Goal: Information Seeking & Learning: Check status

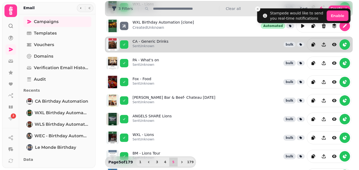
scroll to position [46, 0]
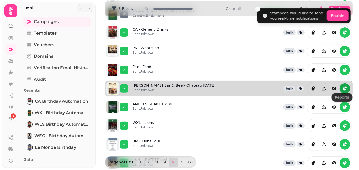
click at [345, 87] on icon "reports" at bounding box center [346, 88] width 2 height 2
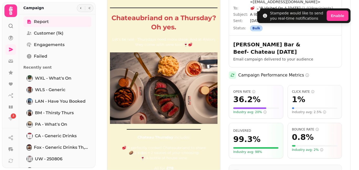
scroll to position [25, 0]
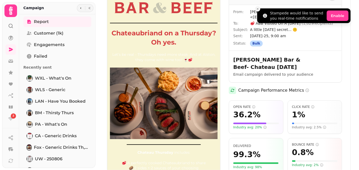
click at [258, 8] on icon "Close toast" at bounding box center [257, 8] width 3 height 3
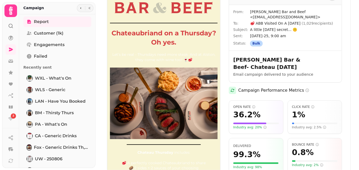
scroll to position [0, 0]
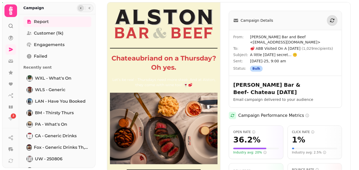
click at [78, 6] on button "button" at bounding box center [81, 8] width 6 height 6
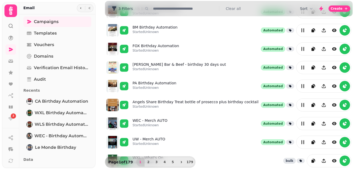
scroll to position [148, 0]
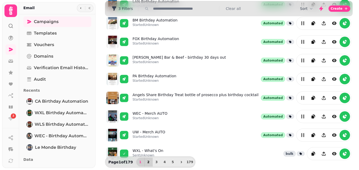
click at [146, 162] on span "2" at bounding box center [148, 162] width 4 height 3
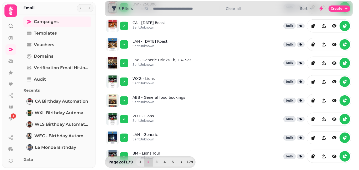
scroll to position [145, 0]
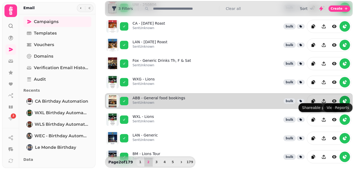
click at [342, 99] on icon "reports" at bounding box center [344, 101] width 5 height 5
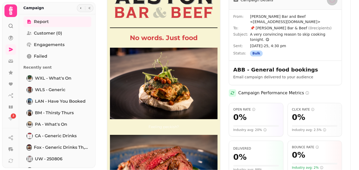
scroll to position [23, 0]
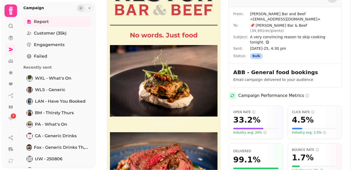
click at [79, 8] on icon "button" at bounding box center [80, 8] width 3 height 3
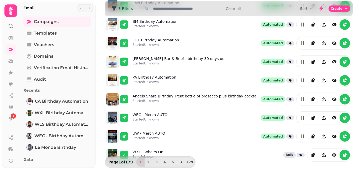
scroll to position [148, 0]
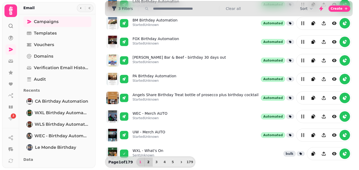
click at [147, 162] on button "2" at bounding box center [148, 162] width 8 height 9
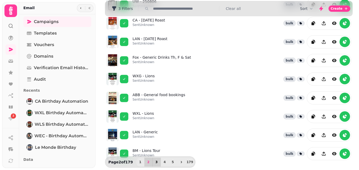
click at [155, 163] on span "3" at bounding box center [157, 162] width 4 height 3
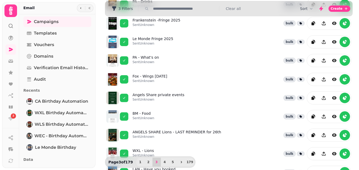
scroll to position [52, 0]
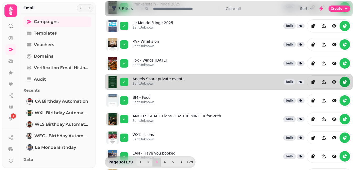
click at [343, 81] on icon "reports" at bounding box center [344, 82] width 3 height 3
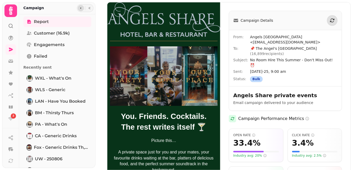
click at [80, 9] on icon "button" at bounding box center [80, 8] width 3 height 3
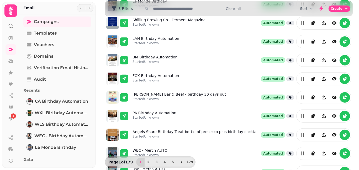
scroll to position [148, 0]
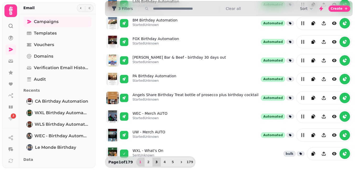
click at [155, 162] on span "3" at bounding box center [157, 162] width 4 height 3
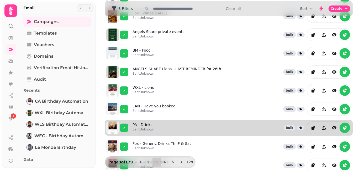
scroll to position [95, 0]
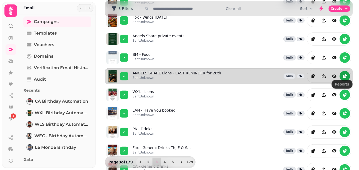
click at [342, 74] on icon "reports" at bounding box center [344, 76] width 5 height 5
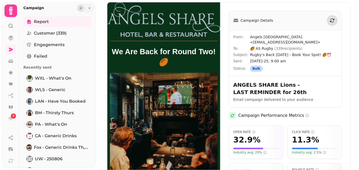
click at [79, 8] on icon "button" at bounding box center [80, 8] width 3 height 3
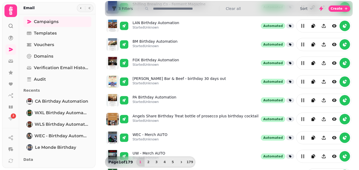
scroll to position [148, 0]
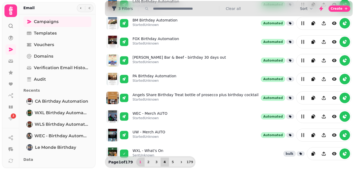
click at [163, 162] on span "4" at bounding box center [165, 162] width 4 height 3
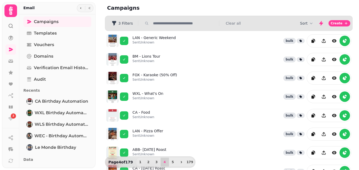
scroll to position [42, 0]
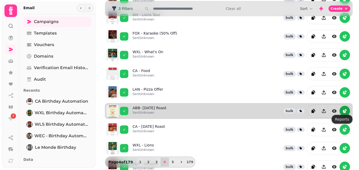
click at [342, 109] on icon "reports" at bounding box center [344, 111] width 5 height 5
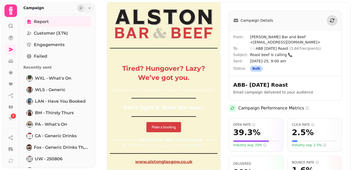
click at [79, 7] on icon "button" at bounding box center [80, 8] width 3 height 3
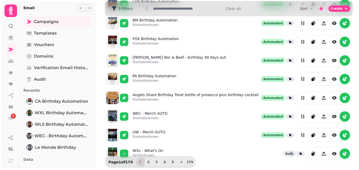
scroll to position [148, 0]
click at [161, 163] on button "4" at bounding box center [165, 162] width 8 height 9
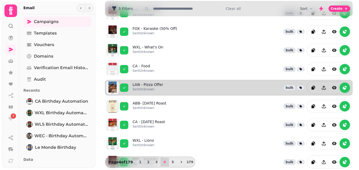
scroll to position [60, 0]
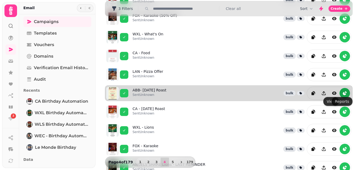
click at [345, 91] on icon "reports" at bounding box center [346, 92] width 2 height 2
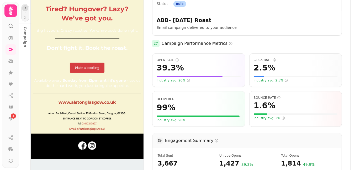
click at [25, 9] on icon "button" at bounding box center [25, 8] width 3 height 3
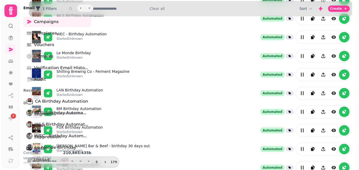
scroll to position [60, 0]
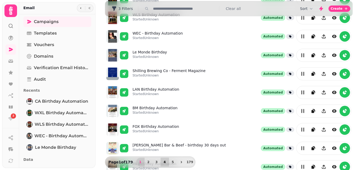
click at [163, 160] on button "4" at bounding box center [165, 162] width 8 height 9
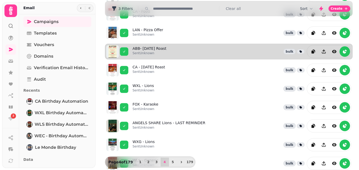
scroll to position [106, 0]
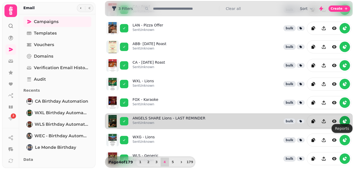
click at [343, 119] on icon "reports" at bounding box center [344, 121] width 5 height 5
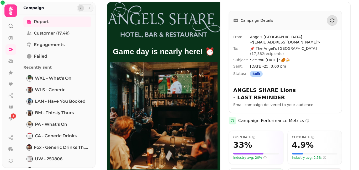
click at [78, 8] on button "button" at bounding box center [81, 8] width 6 height 6
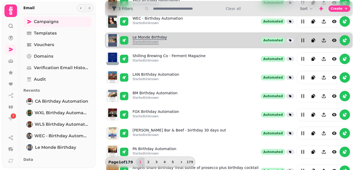
scroll to position [80, 0]
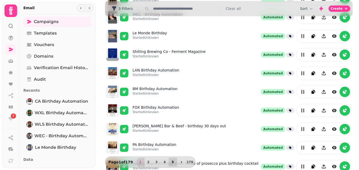
click at [169, 162] on button "5" at bounding box center [173, 162] width 8 height 9
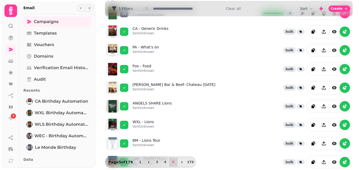
scroll to position [48, 0]
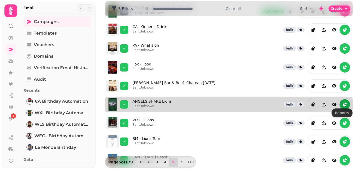
click at [342, 104] on icon "reports" at bounding box center [344, 104] width 5 height 5
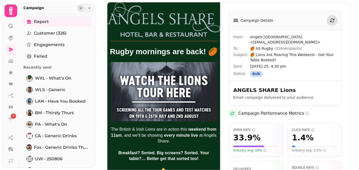
click at [81, 8] on icon "button" at bounding box center [80, 8] width 3 height 3
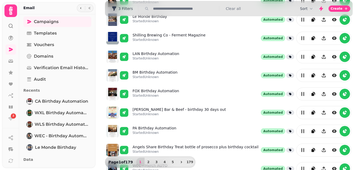
scroll to position [148, 0]
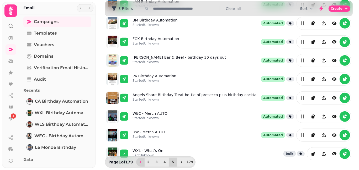
click at [171, 160] on button "5" at bounding box center [173, 162] width 8 height 9
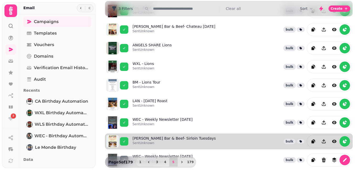
scroll to position [120, 0]
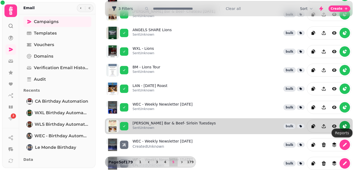
click at [343, 125] on icon "reports" at bounding box center [344, 126] width 3 height 3
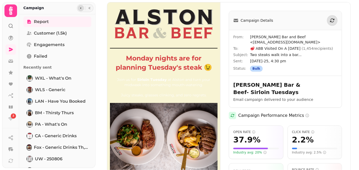
click at [79, 7] on icon "button" at bounding box center [80, 8] width 3 height 3
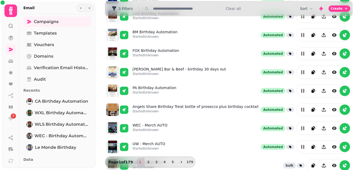
scroll to position [148, 0]
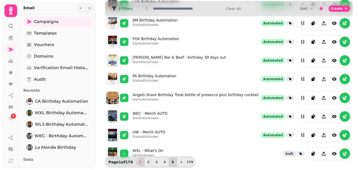
click at [171, 160] on button "5" at bounding box center [173, 162] width 8 height 9
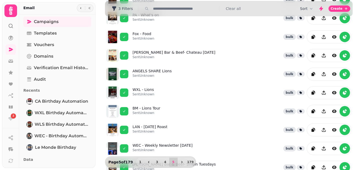
scroll to position [61, 0]
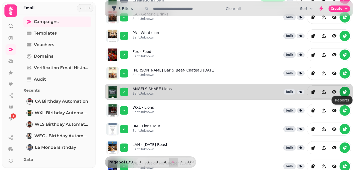
click at [343, 91] on icon "reports" at bounding box center [344, 92] width 3 height 3
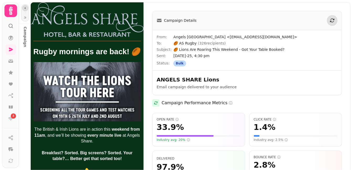
click at [25, 7] on icon "button" at bounding box center [25, 8] width 3 height 3
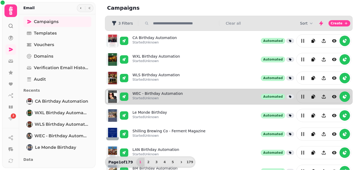
scroll to position [148, 0]
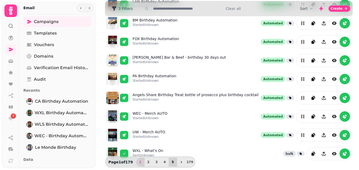
click at [171, 161] on button "5" at bounding box center [173, 162] width 8 height 9
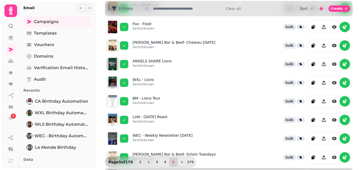
scroll to position [88, 0]
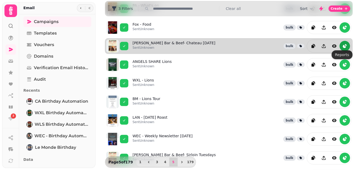
click at [342, 44] on icon "reports" at bounding box center [344, 46] width 5 height 5
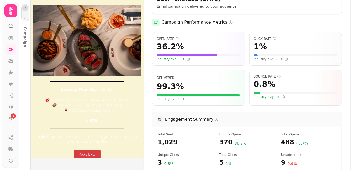
click at [25, 7] on icon "button" at bounding box center [25, 8] width 3 height 3
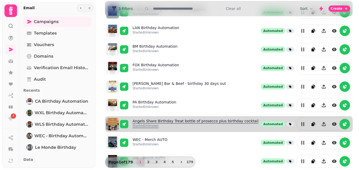
scroll to position [123, 0]
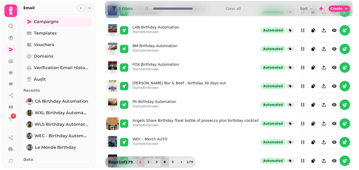
click at [163, 163] on span "4" at bounding box center [165, 162] width 4 height 3
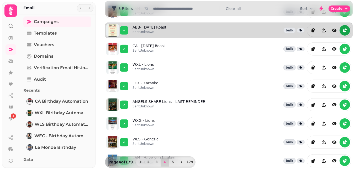
click at [341, 25] on button "reports" at bounding box center [345, 30] width 10 height 10
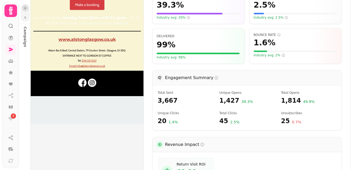
click at [25, 6] on button "button" at bounding box center [25, 8] width 6 height 6
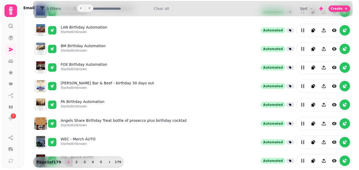
scroll to position [126, 0]
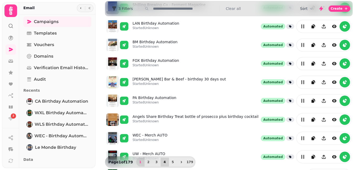
click at [163, 163] on span "4" at bounding box center [165, 162] width 4 height 3
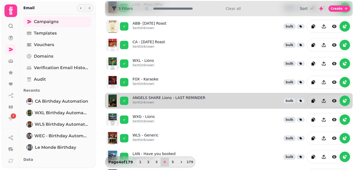
scroll to position [141, 0]
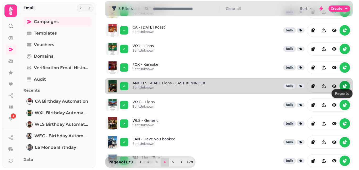
click at [342, 84] on icon "reports" at bounding box center [344, 86] width 5 height 5
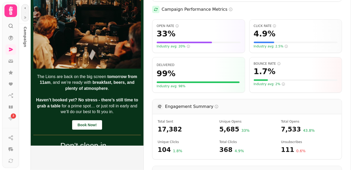
scroll to position [96, 0]
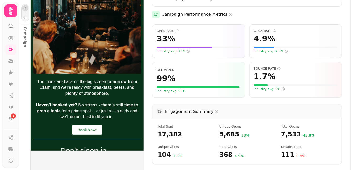
click at [24, 8] on icon "button" at bounding box center [25, 8] width 3 height 3
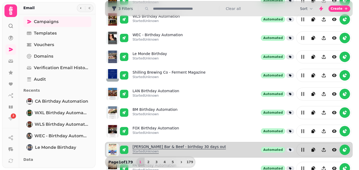
scroll to position [47, 0]
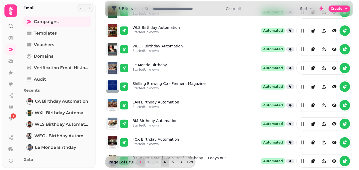
click at [162, 160] on button "4" at bounding box center [165, 162] width 8 height 9
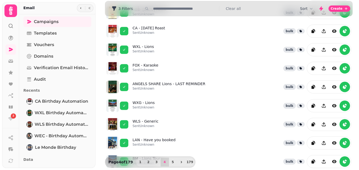
scroll to position [148, 0]
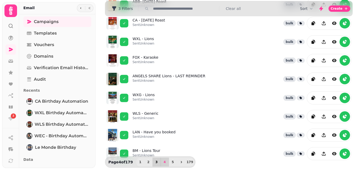
click at [155, 160] on button "3" at bounding box center [156, 162] width 8 height 9
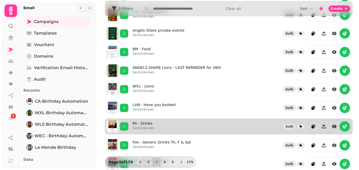
scroll to position [94, 0]
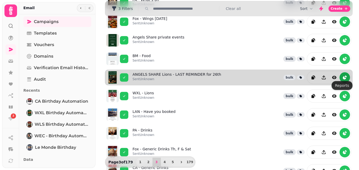
click at [342, 75] on icon "reports" at bounding box center [344, 77] width 5 height 5
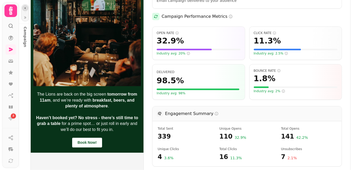
click at [25, 7] on icon "button" at bounding box center [25, 8] width 3 height 3
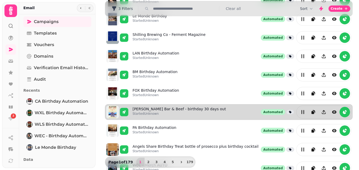
scroll to position [92, 0]
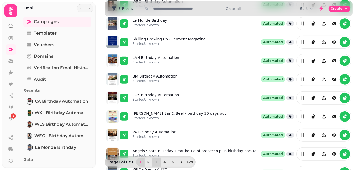
click at [155, 162] on span "3" at bounding box center [157, 162] width 4 height 3
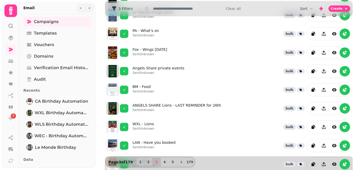
scroll to position [63, 0]
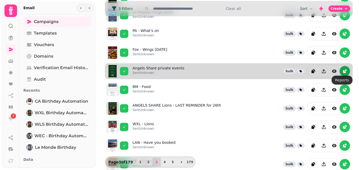
click at [343, 70] on icon "reports" at bounding box center [344, 71] width 3 height 3
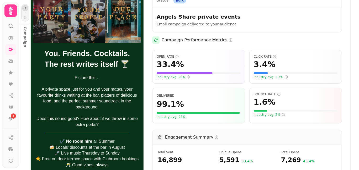
click at [26, 7] on icon "button" at bounding box center [25, 8] width 3 height 3
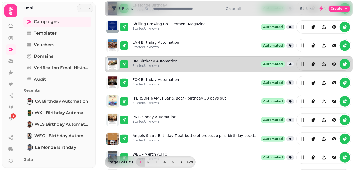
scroll to position [142, 0]
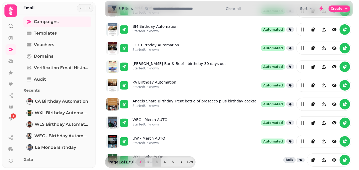
click at [155, 162] on span "3" at bounding box center [157, 162] width 4 height 3
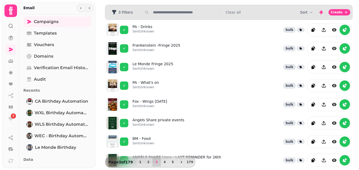
scroll to position [0, 0]
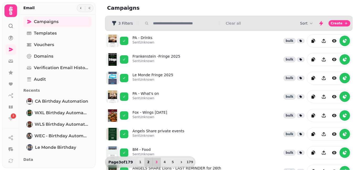
click at [146, 161] on span "2" at bounding box center [148, 162] width 4 height 3
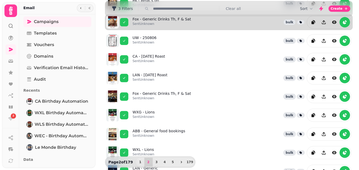
scroll to position [131, 0]
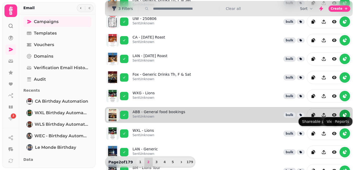
click at [342, 113] on icon "reports" at bounding box center [344, 115] width 5 height 5
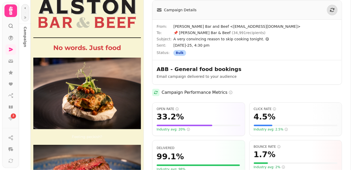
scroll to position [6, 0]
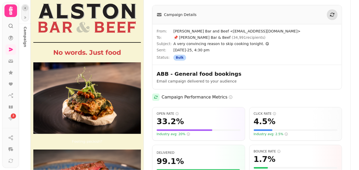
click at [25, 8] on icon "button" at bounding box center [25, 8] width 3 height 3
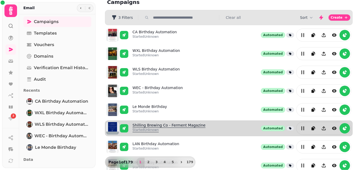
scroll to position [128, 0]
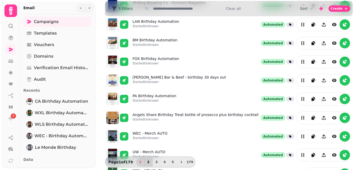
click at [146, 162] on span "2" at bounding box center [148, 162] width 4 height 3
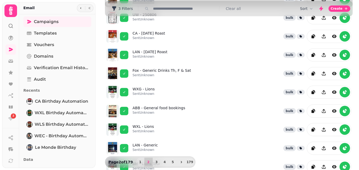
scroll to position [148, 0]
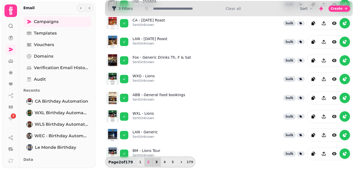
click at [155, 164] on span "3" at bounding box center [157, 162] width 4 height 3
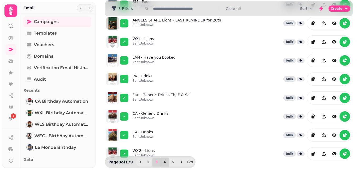
click at [165, 162] on button "4" at bounding box center [165, 162] width 8 height 9
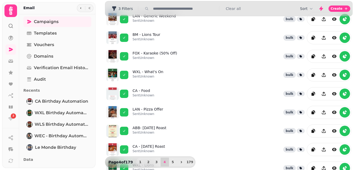
scroll to position [0, 0]
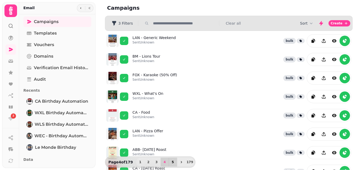
click at [171, 162] on span "5" at bounding box center [173, 162] width 4 height 3
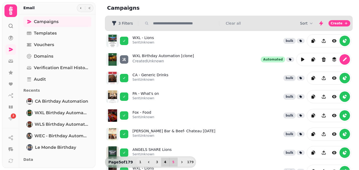
click at [163, 163] on span "4" at bounding box center [165, 162] width 4 height 3
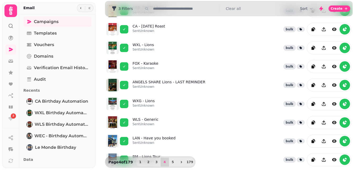
scroll to position [148, 0]
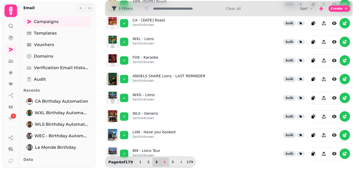
click at [155, 162] on span "3" at bounding box center [157, 162] width 4 height 3
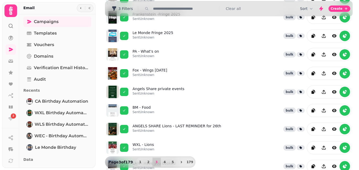
scroll to position [0, 0]
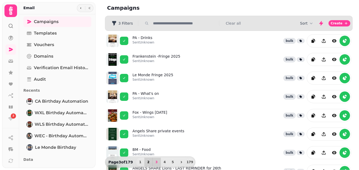
click at [146, 161] on span "2" at bounding box center [148, 162] width 4 height 3
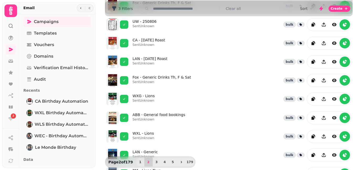
scroll to position [148, 0]
